Goal: Check status: Check status

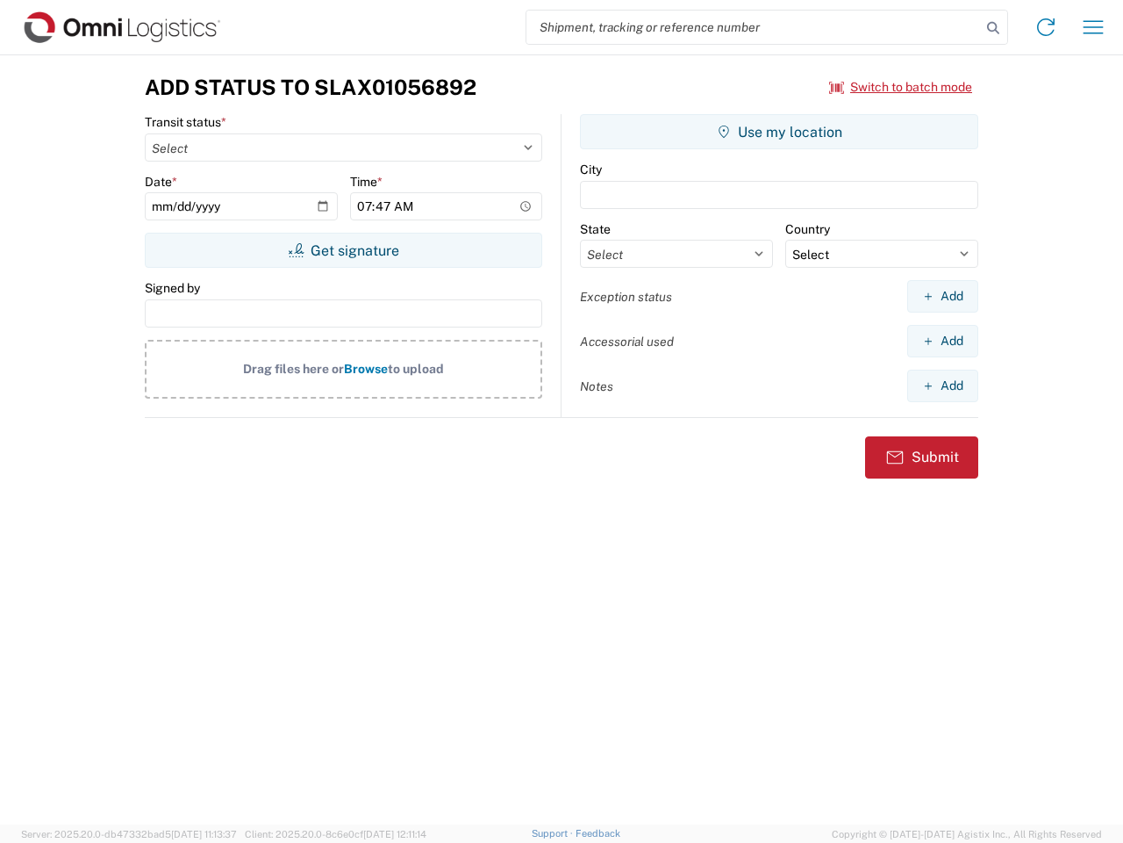
click at [754, 27] on input "search" at bounding box center [754, 27] width 455 height 33
click at [993, 28] on icon at bounding box center [993, 28] width 25 height 25
click at [1046, 27] on icon at bounding box center [1046, 27] width 28 height 28
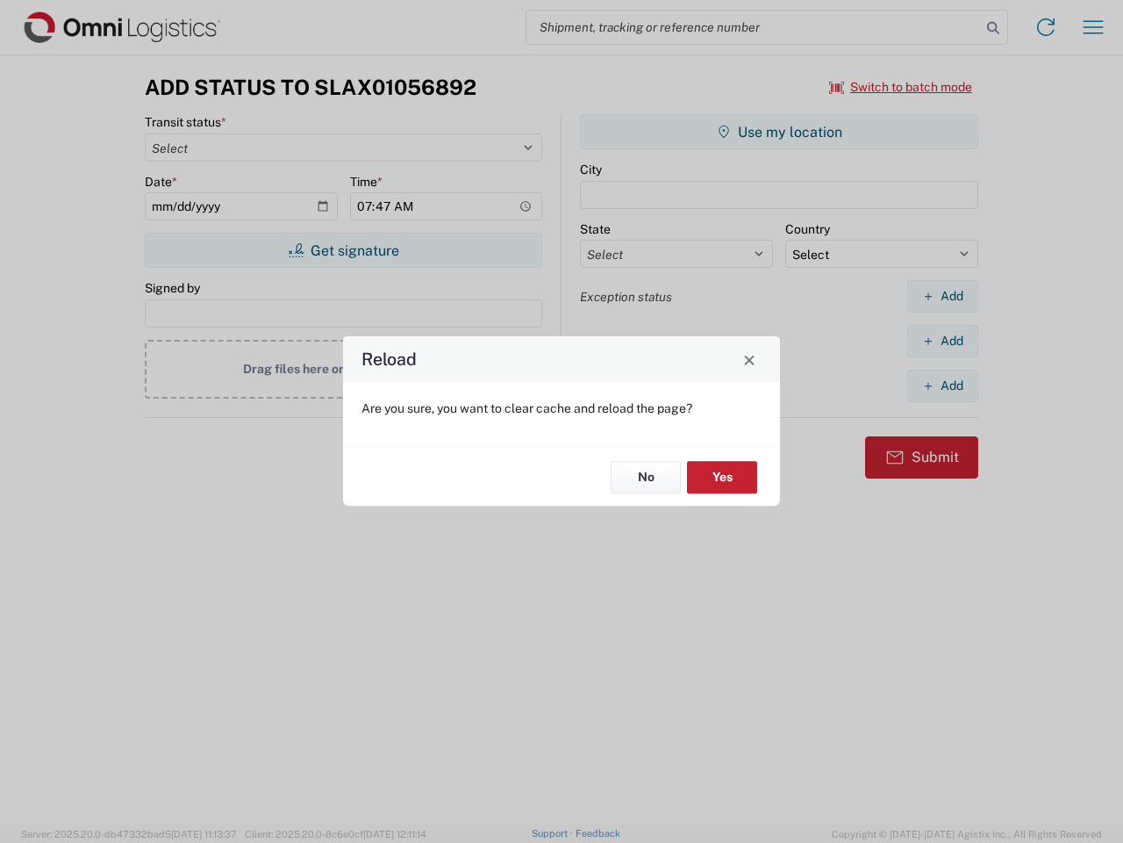
click at [1094, 27] on div "Reload Are you sure, you want to clear cache and reload the page? No Yes" at bounding box center [561, 421] width 1123 height 843
click at [901, 87] on div "Reload Are you sure, you want to clear cache and reload the page? No Yes" at bounding box center [561, 421] width 1123 height 843
click at [343, 250] on div "Reload Are you sure, you want to clear cache and reload the page? No Yes" at bounding box center [561, 421] width 1123 height 843
click at [779, 132] on div "Reload Are you sure, you want to clear cache and reload the page? No Yes" at bounding box center [561, 421] width 1123 height 843
click at [943, 296] on div "Reload Are you sure, you want to clear cache and reload the page? No Yes" at bounding box center [561, 421] width 1123 height 843
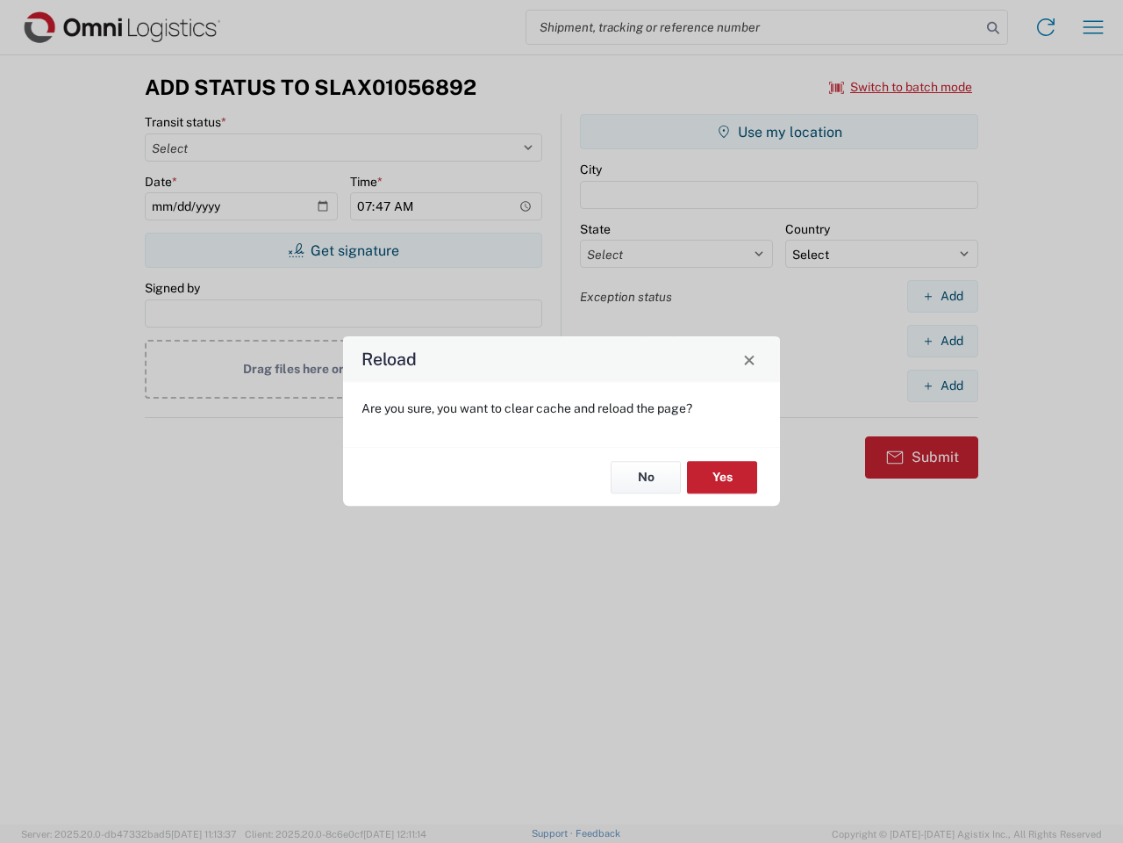
click at [943, 341] on div "Reload Are you sure, you want to clear cache and reload the page? No Yes" at bounding box center [561, 421] width 1123 height 843
click at [943, 385] on div "Reload Are you sure, you want to clear cache and reload the page? No Yes" at bounding box center [561, 421] width 1123 height 843
